Goal: Go to known website: Go to known website

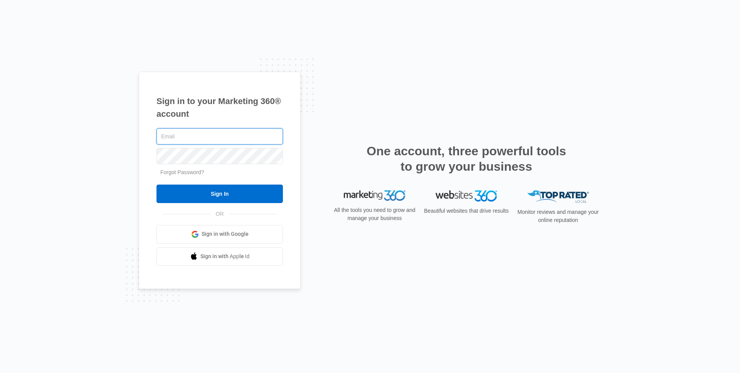
type input "[EMAIL_ADDRESS][DOMAIN_NAME]"
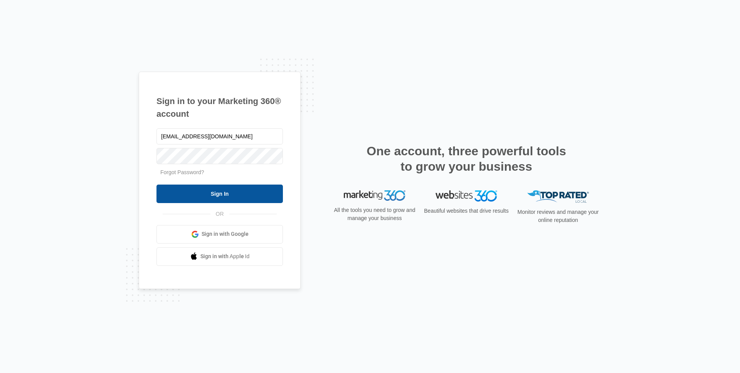
click at [226, 192] on input "Sign In" at bounding box center [220, 194] width 126 height 19
